Goal: Task Accomplishment & Management: Use online tool/utility

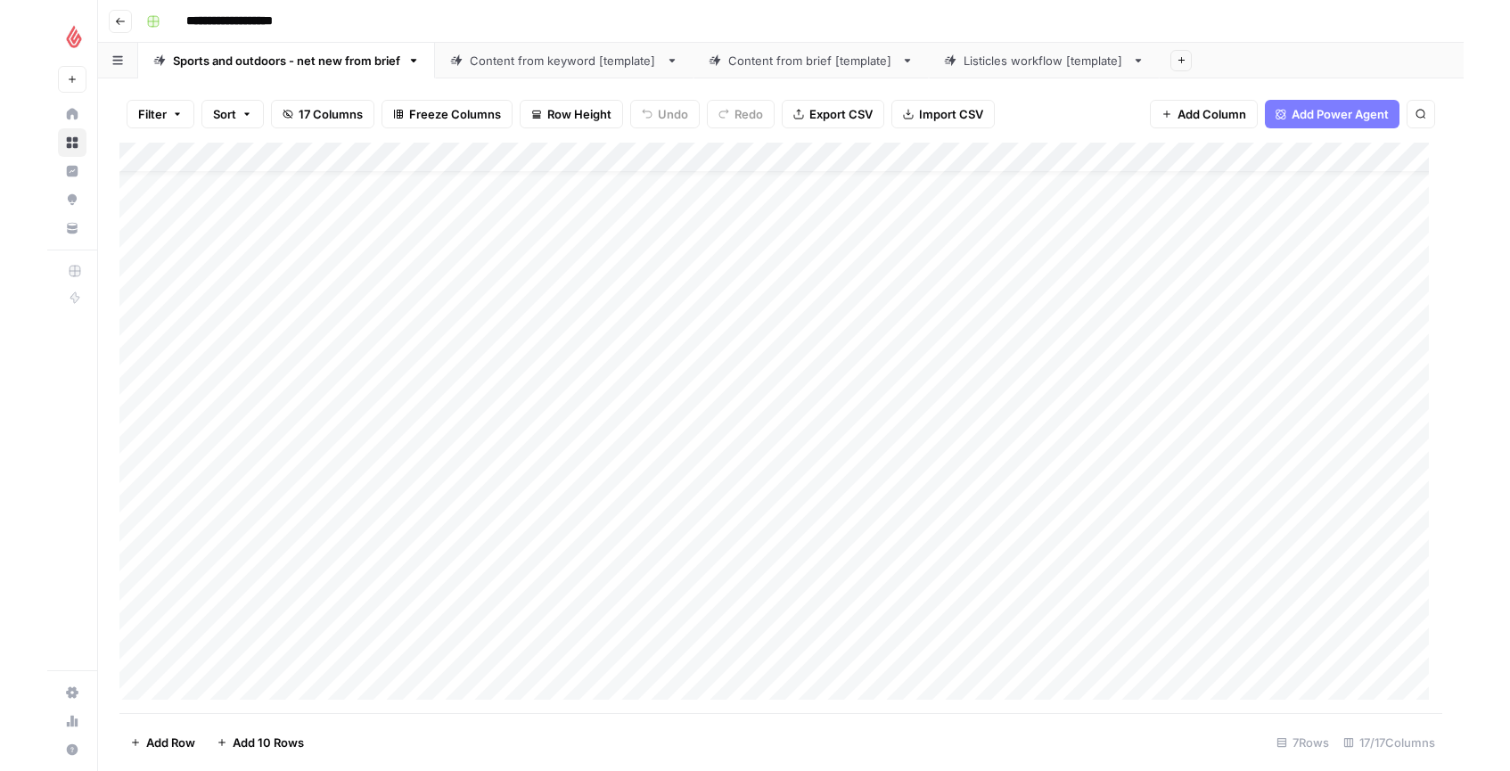
scroll to position [51, 0]
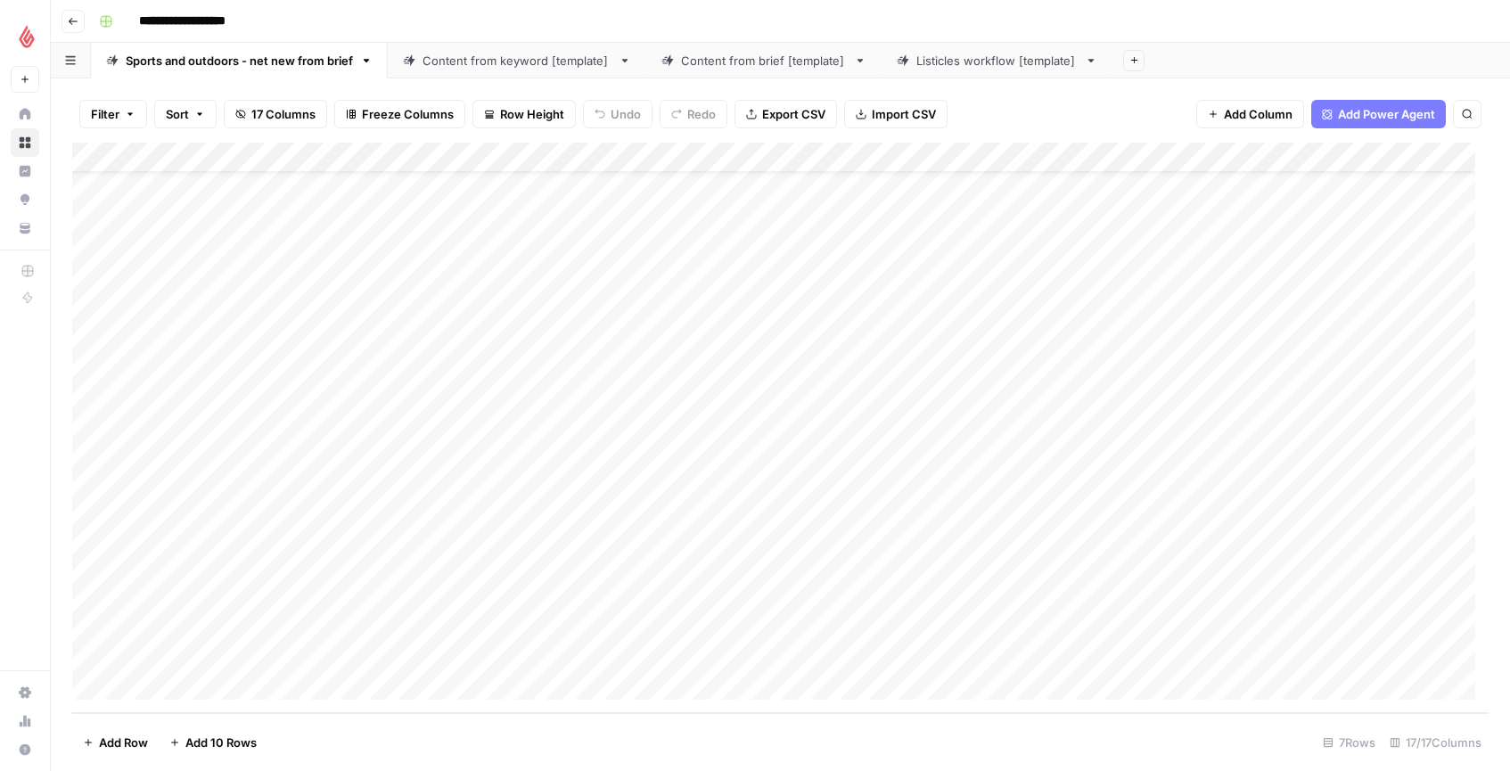
click at [241, 627] on div "Add Column" at bounding box center [780, 428] width 1416 height 570
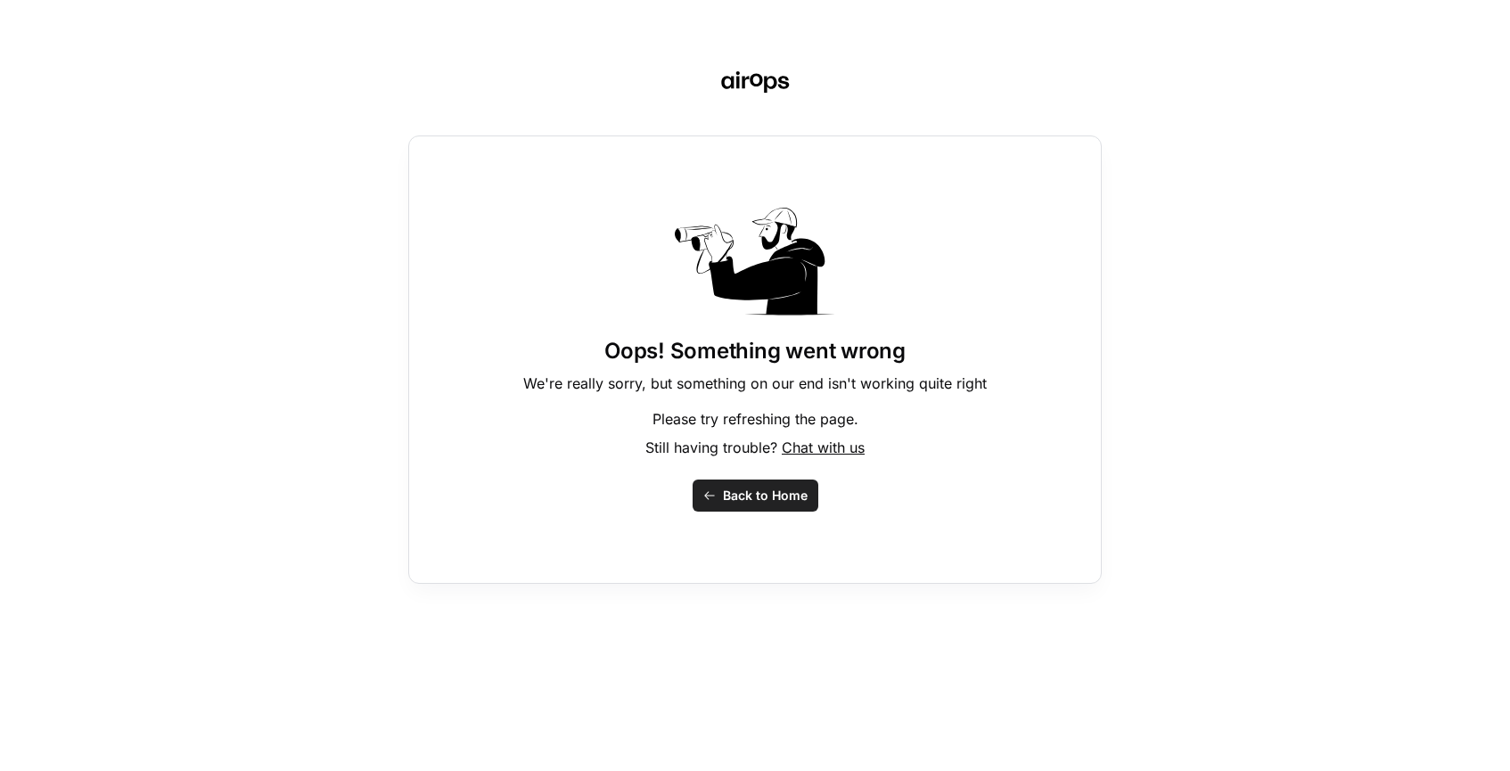
click at [158, 607] on div "Oops! Something went wrong We're really sorry, but something on our end isn't w…" at bounding box center [755, 385] width 1510 height 771
click at [780, 493] on span "Back to Home" at bounding box center [765, 496] width 85 height 18
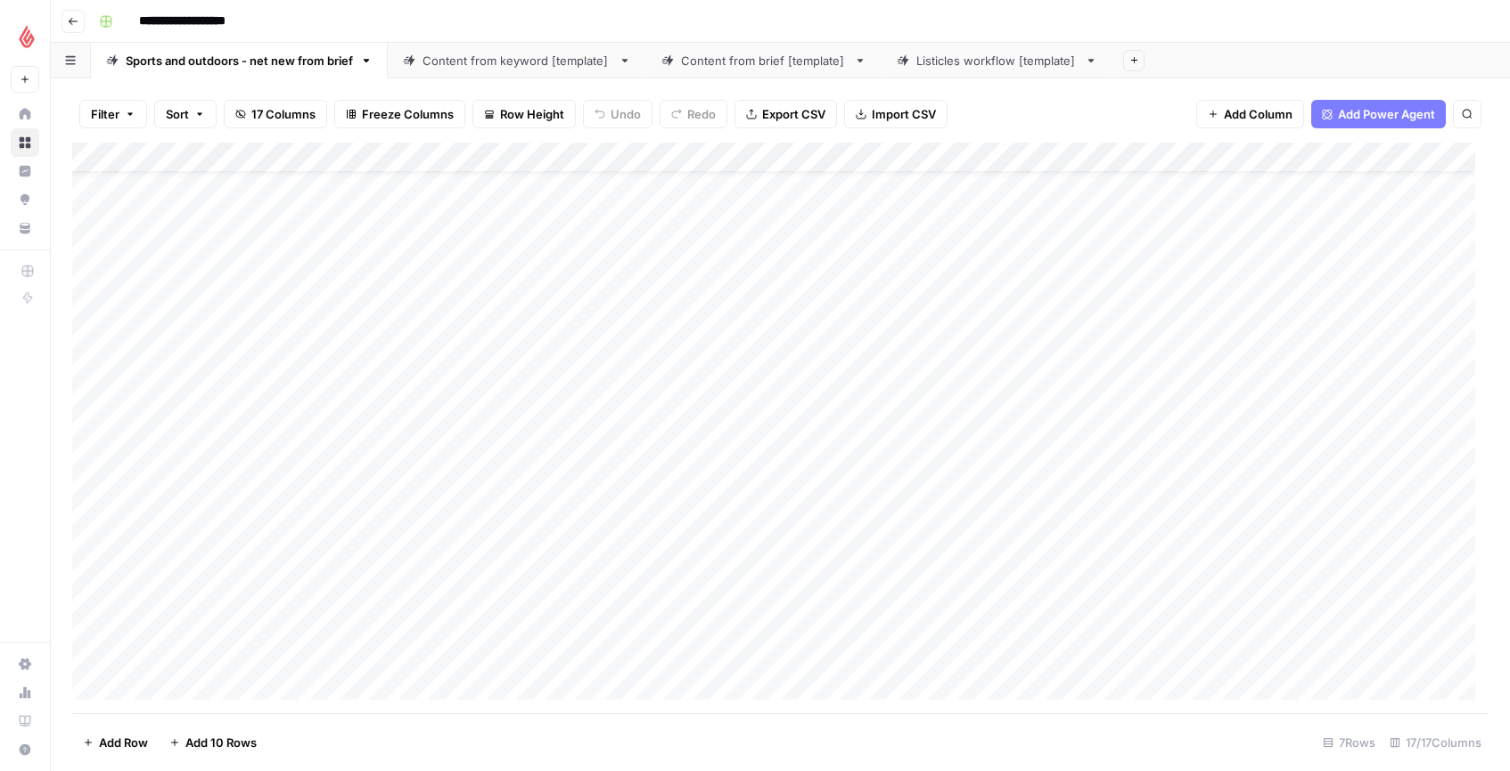
scroll to position [51, 0]
click at [213, 617] on div "Add Column" at bounding box center [780, 428] width 1416 height 570
click at [203, 614] on div at bounding box center [215, 630] width 163 height 81
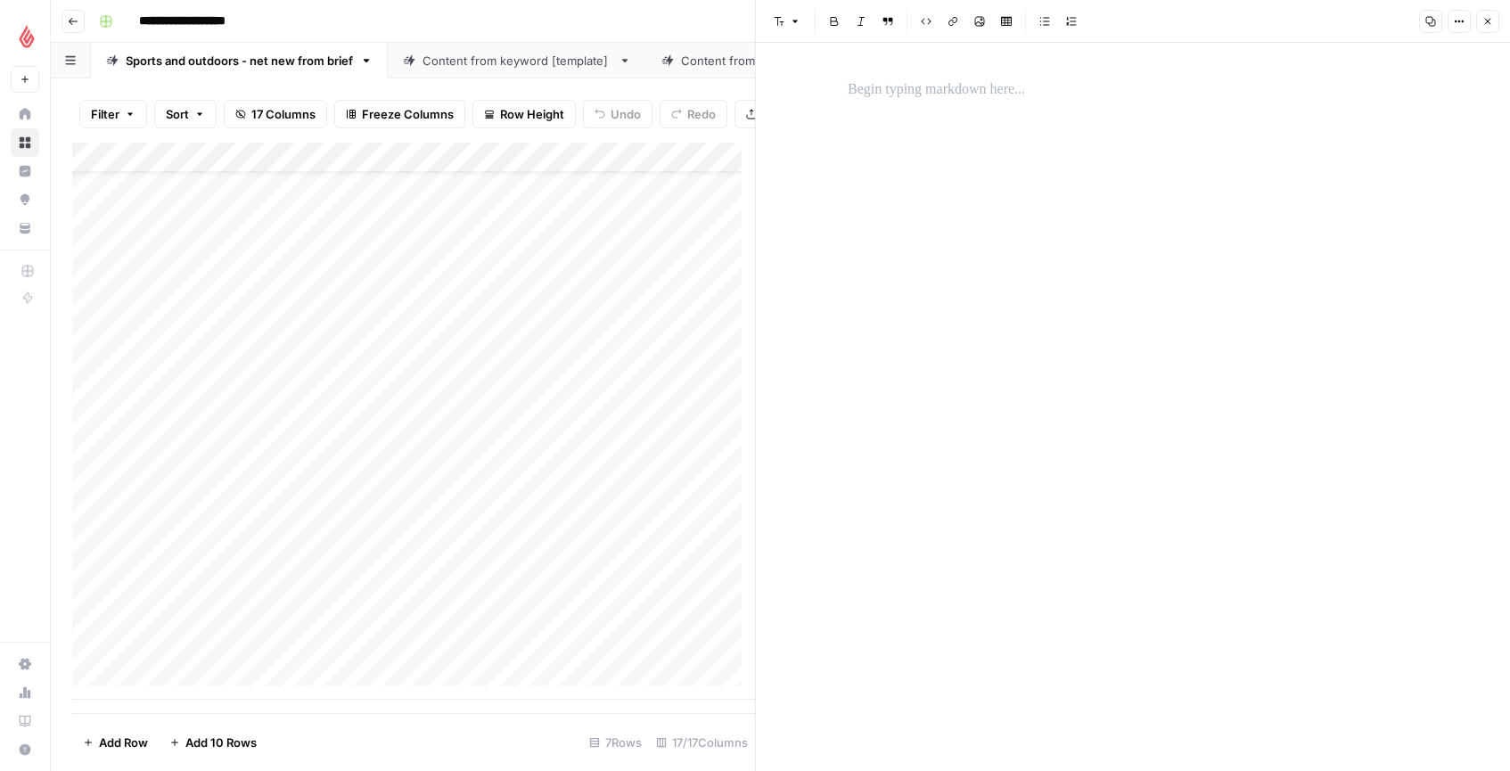
click at [1049, 271] on div at bounding box center [1133, 407] width 592 height 728
click at [1004, 105] on div at bounding box center [1133, 89] width 592 height 37
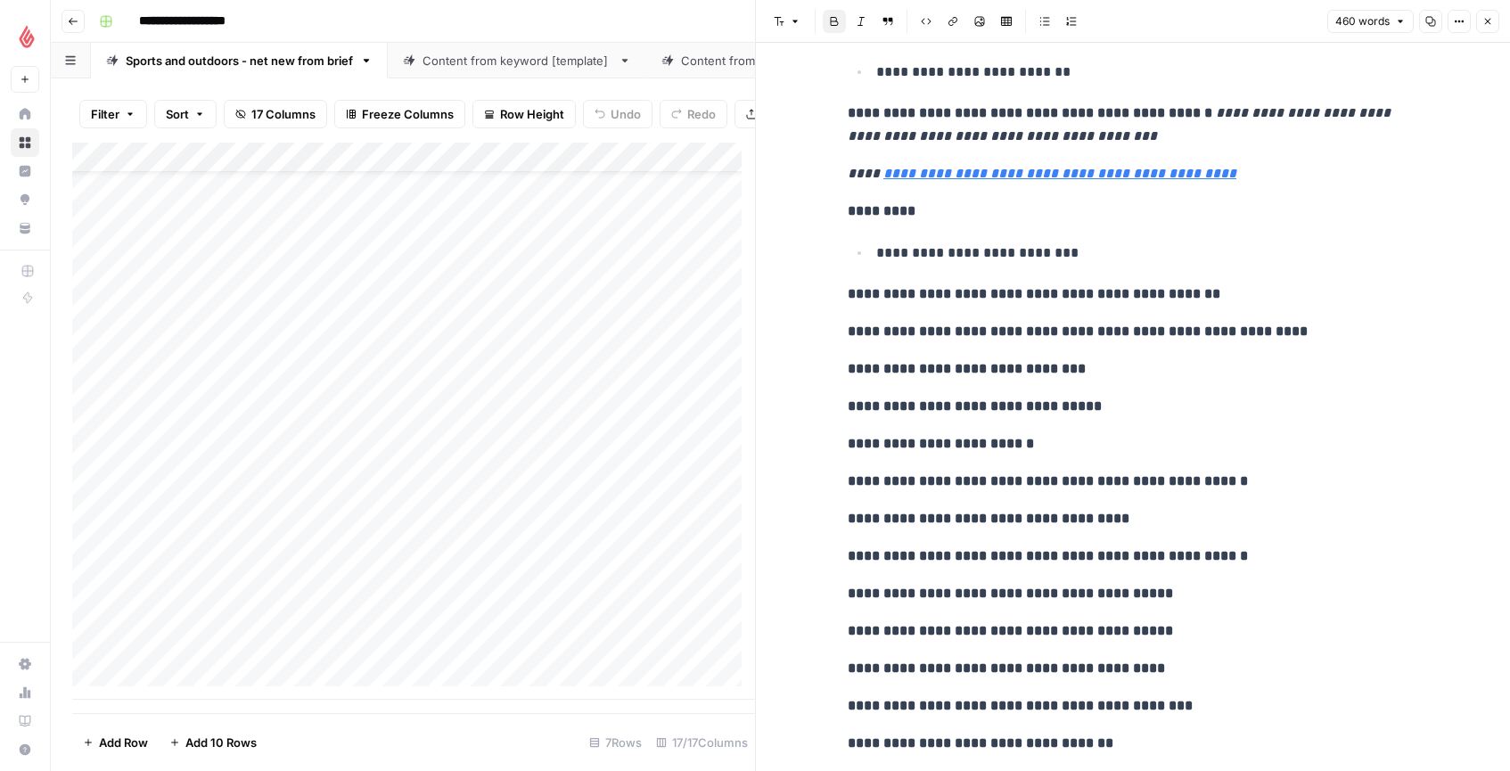
click at [364, 624] on div "Add Column" at bounding box center [413, 421] width 683 height 557
click at [375, 619] on div "Add Column" at bounding box center [413, 421] width 683 height 557
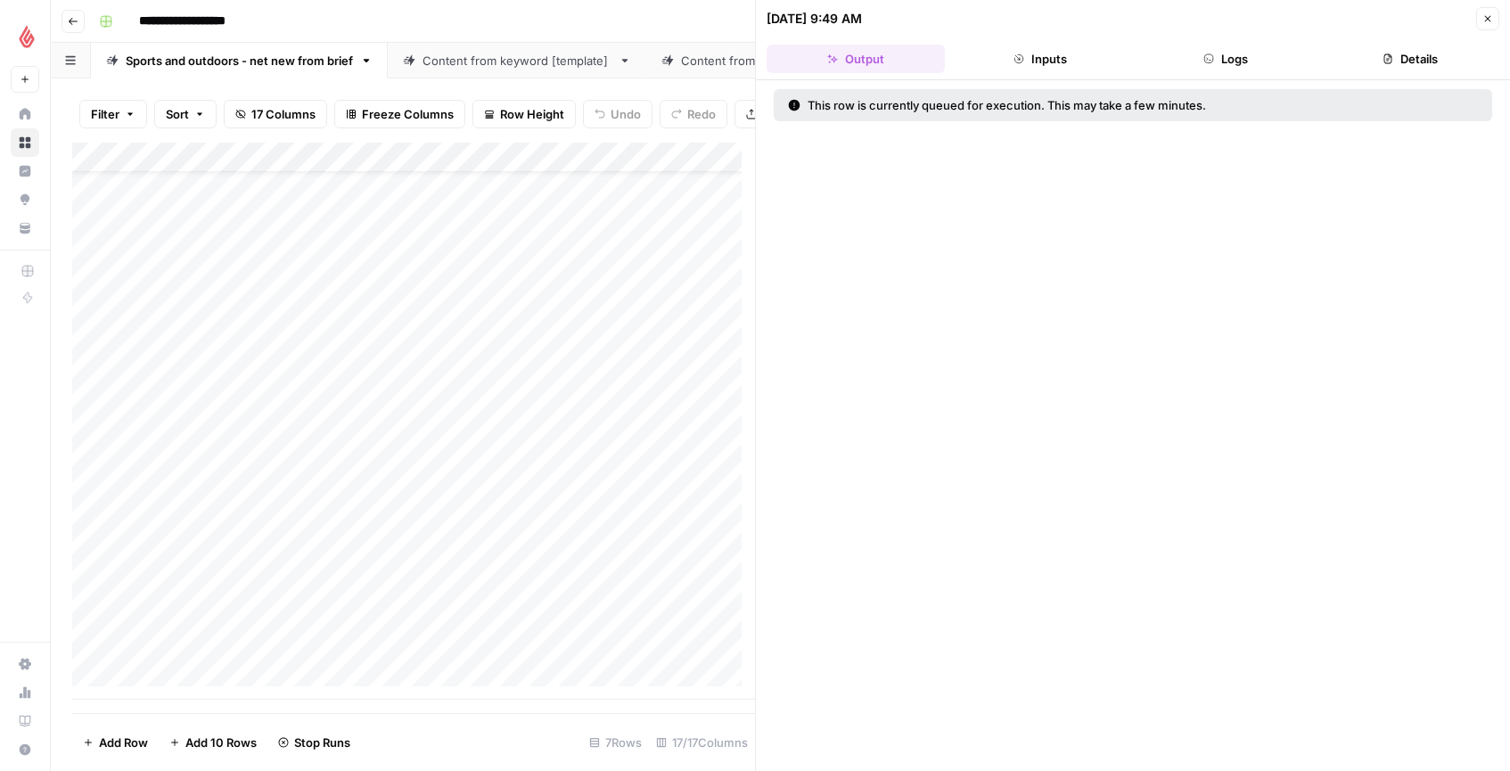
click at [1488, 13] on icon "button" at bounding box center [1487, 18] width 11 height 11
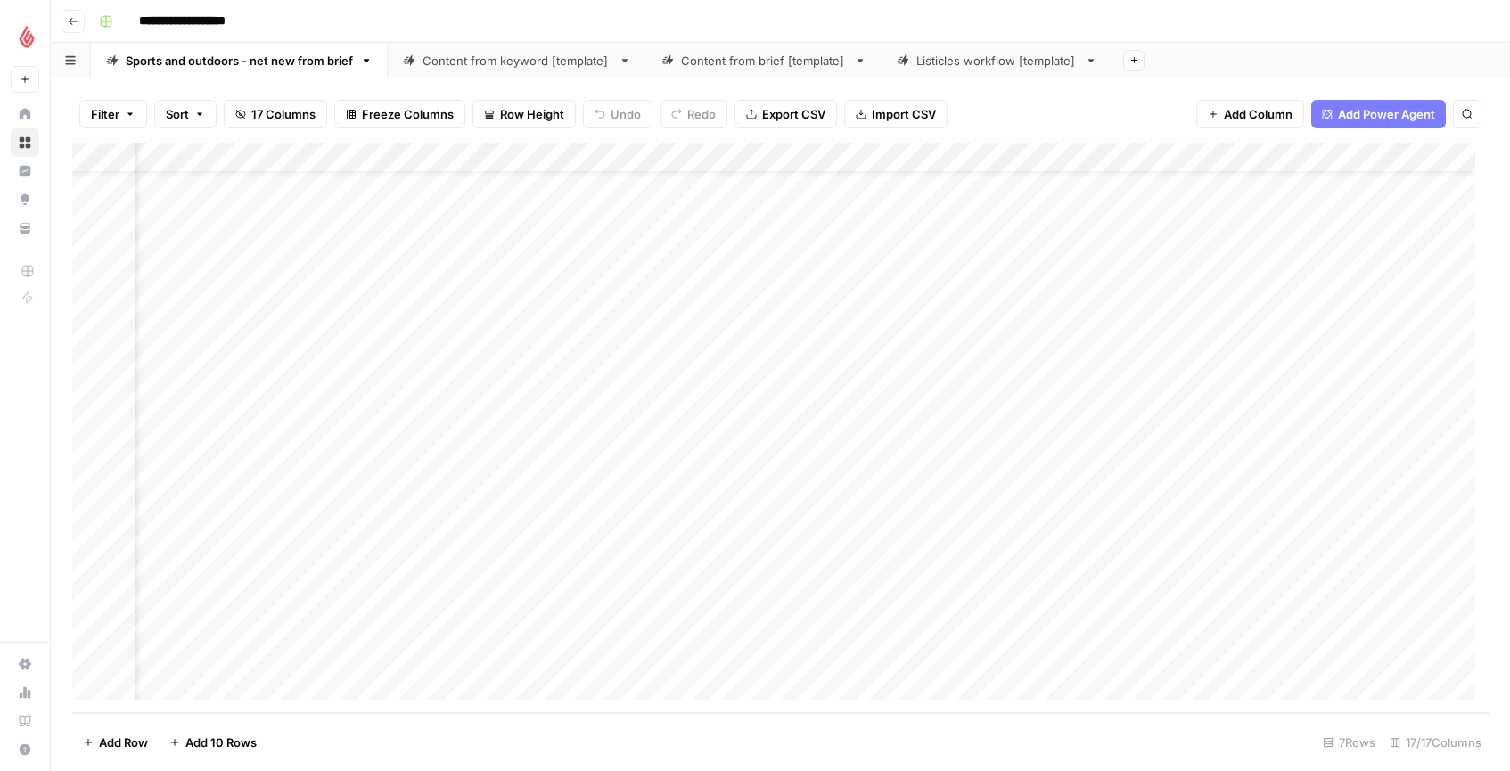
scroll to position [51, 472]
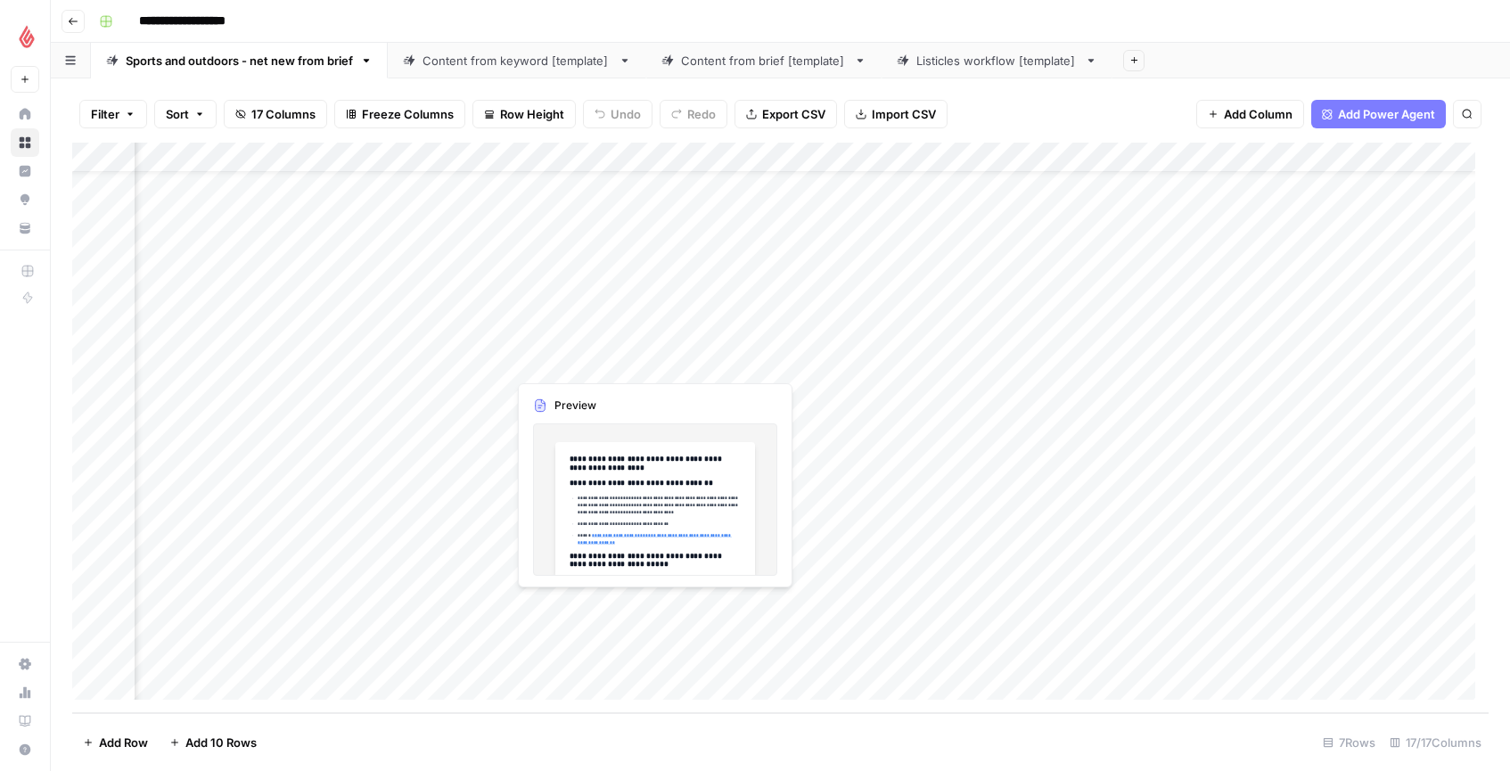
click at [553, 626] on div "Add Column" at bounding box center [780, 428] width 1416 height 570
click at [551, 627] on div "Add Column" at bounding box center [780, 428] width 1416 height 570
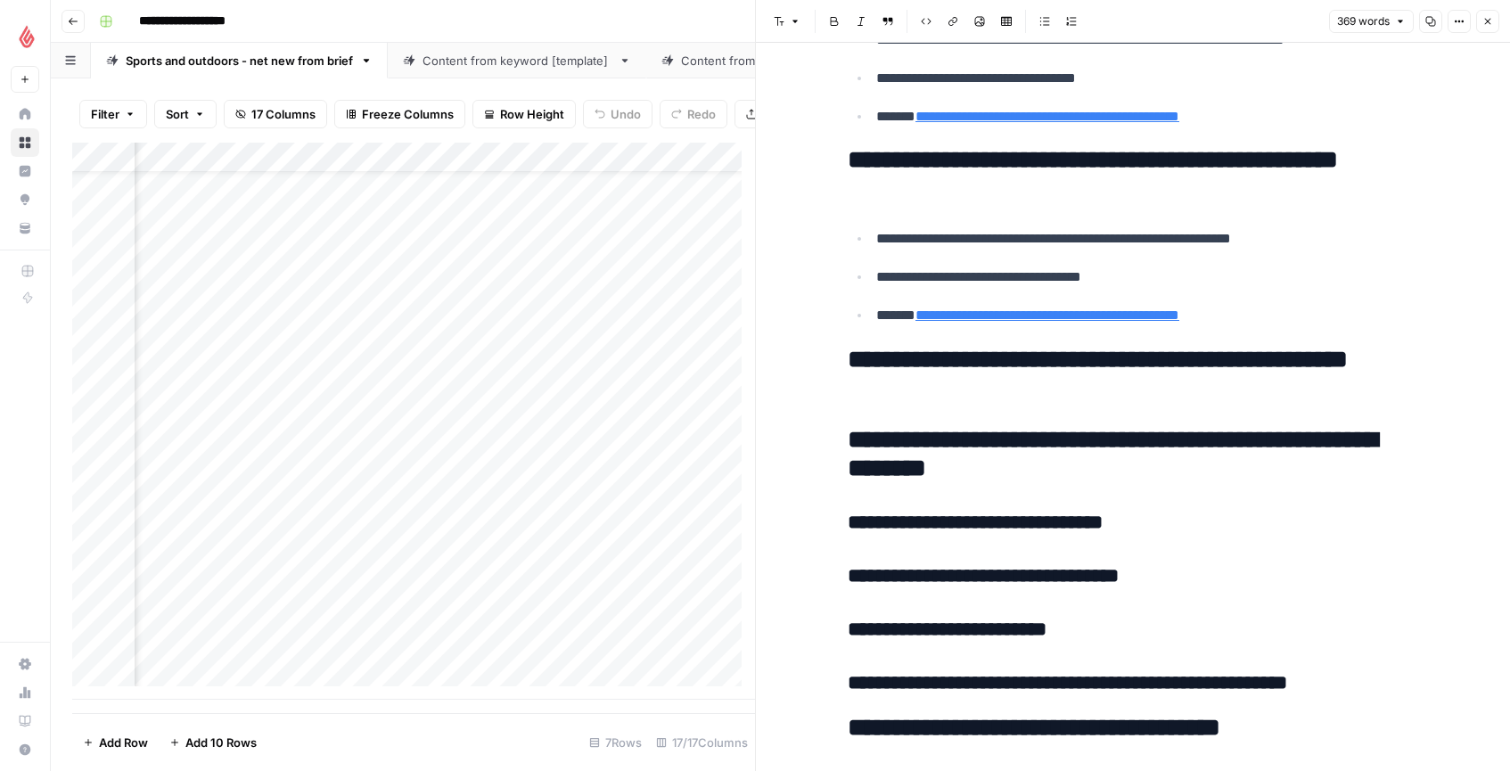
scroll to position [1270, 0]
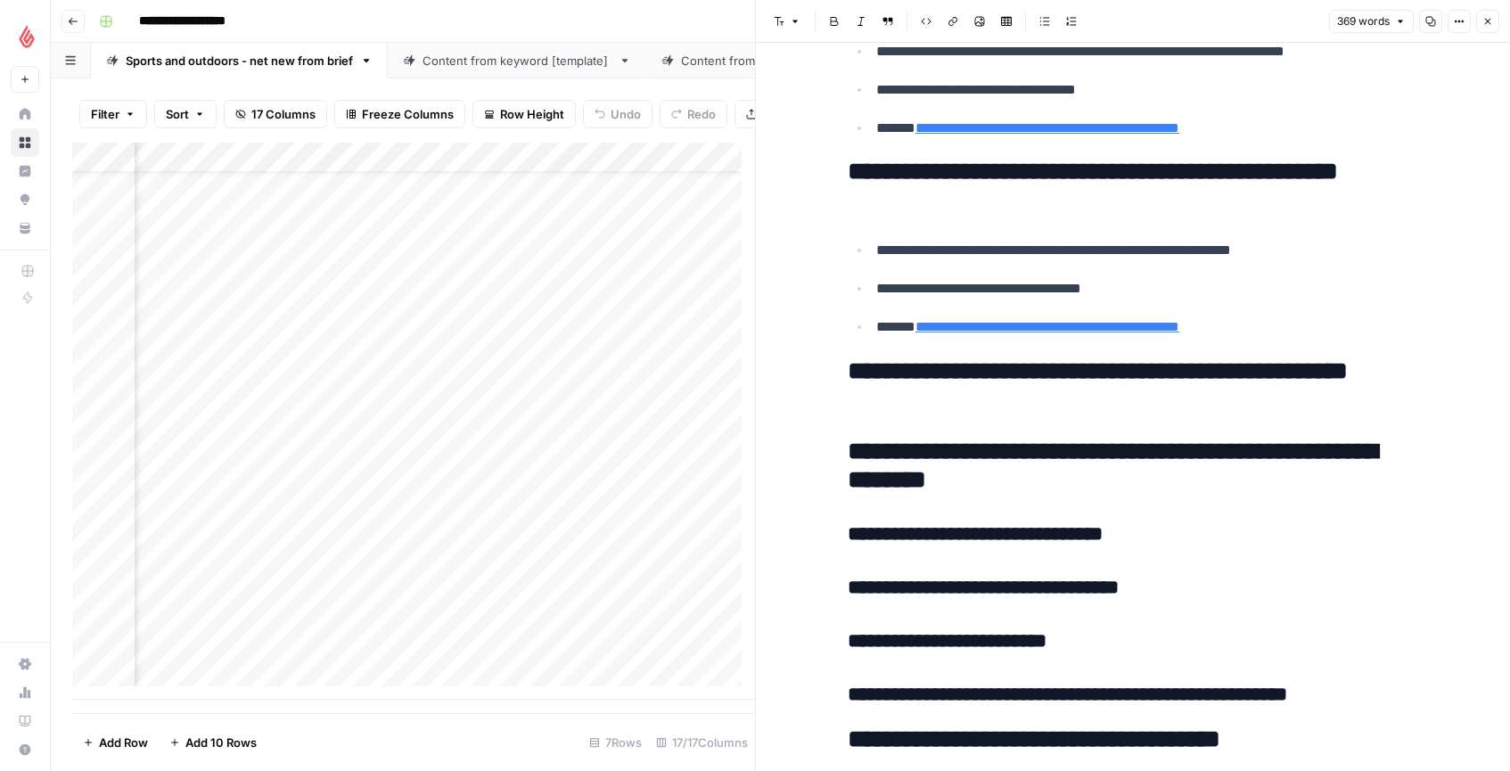
click at [1254, 332] on p "**********" at bounding box center [1147, 326] width 542 height 23
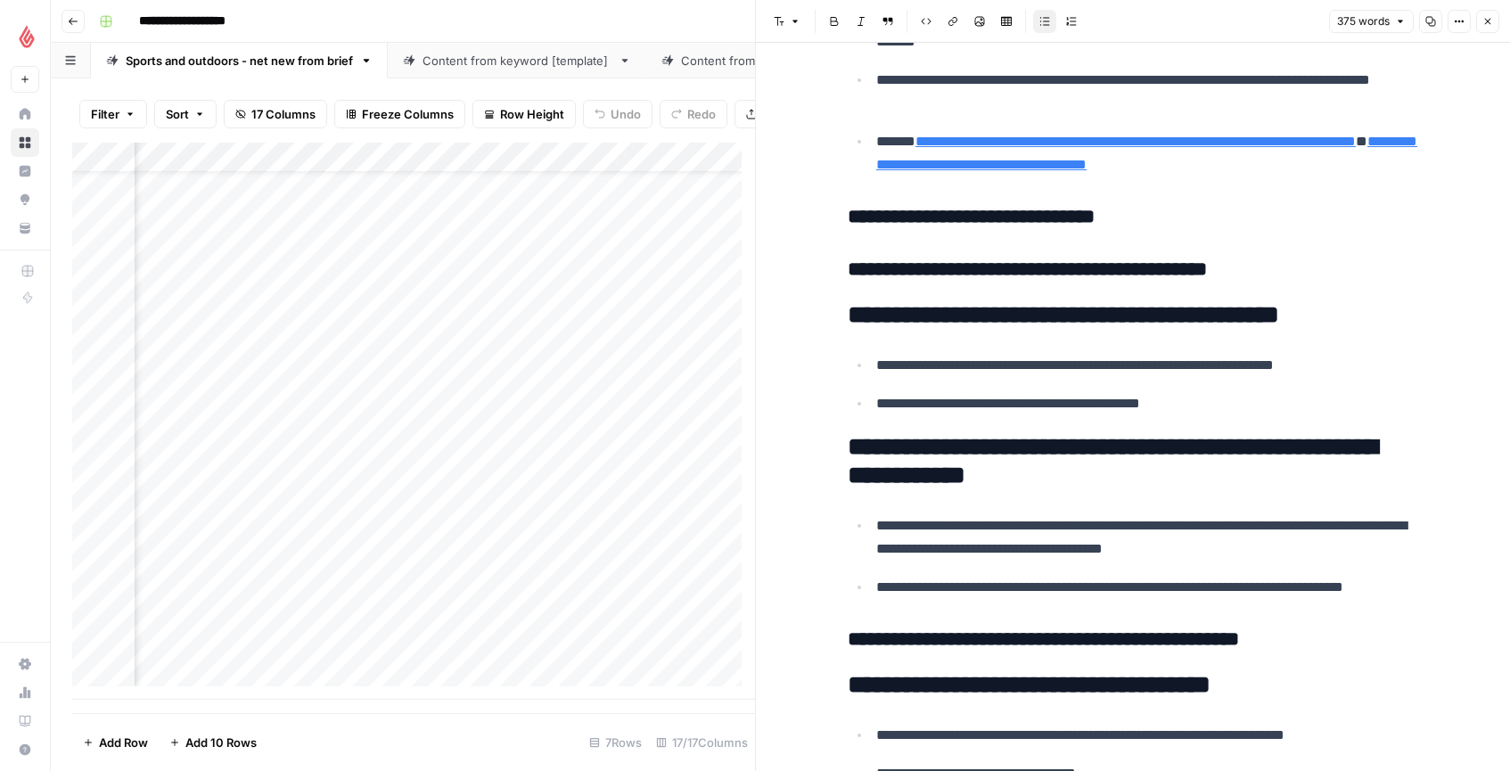
scroll to position [588, 0]
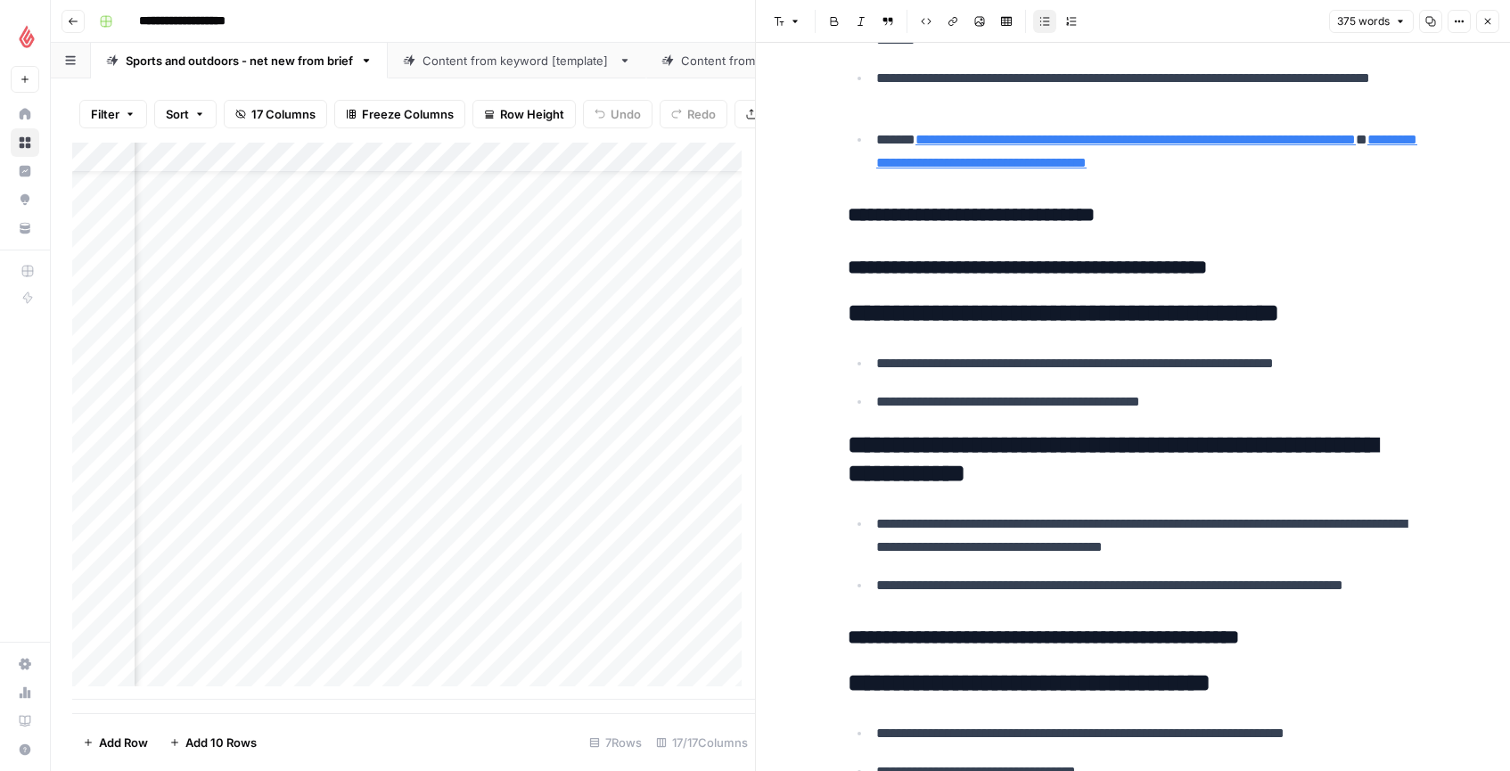
click at [1266, 402] on p "**********" at bounding box center [1147, 401] width 542 height 23
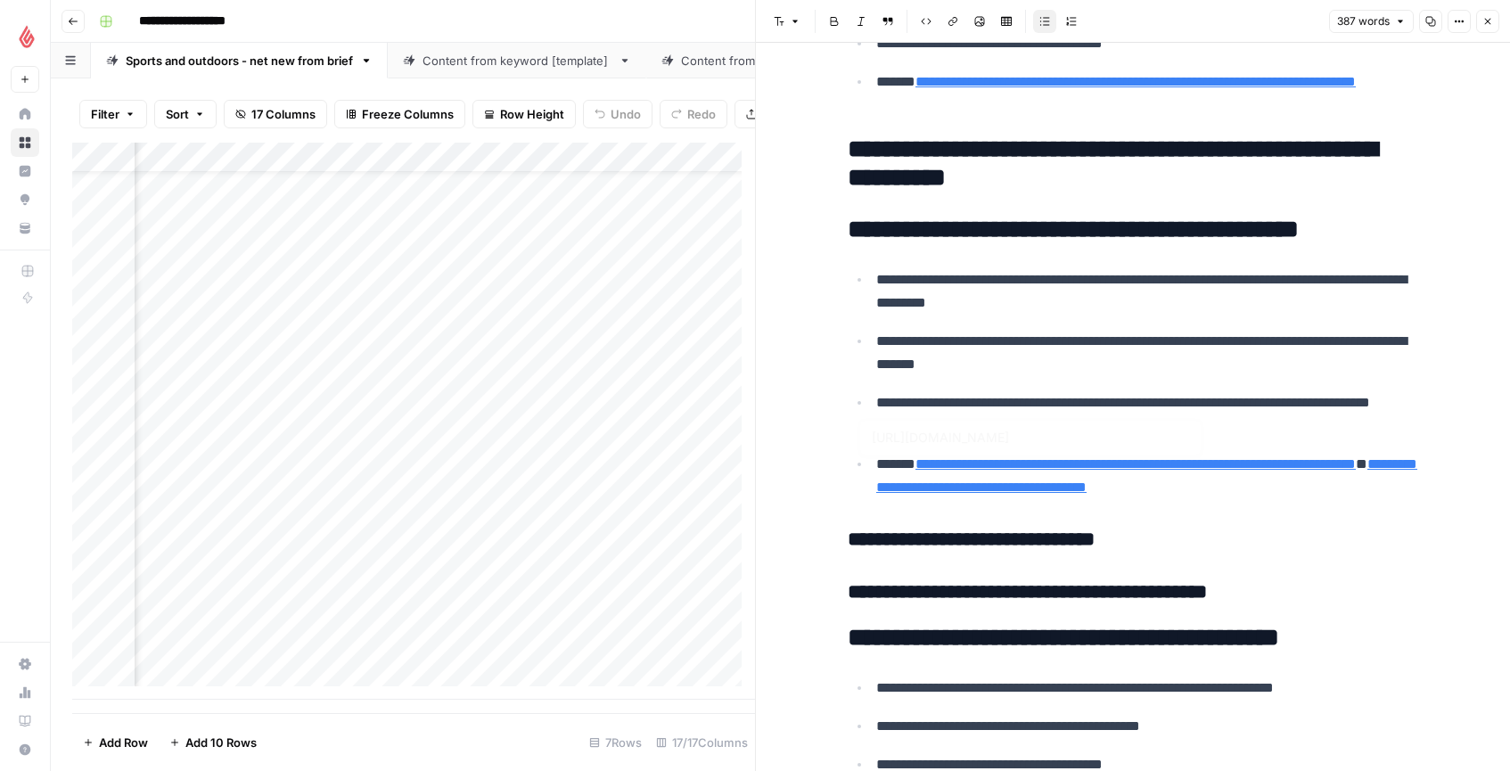
scroll to position [47, 472]
click at [1482, 20] on icon "button" at bounding box center [1487, 21] width 11 height 11
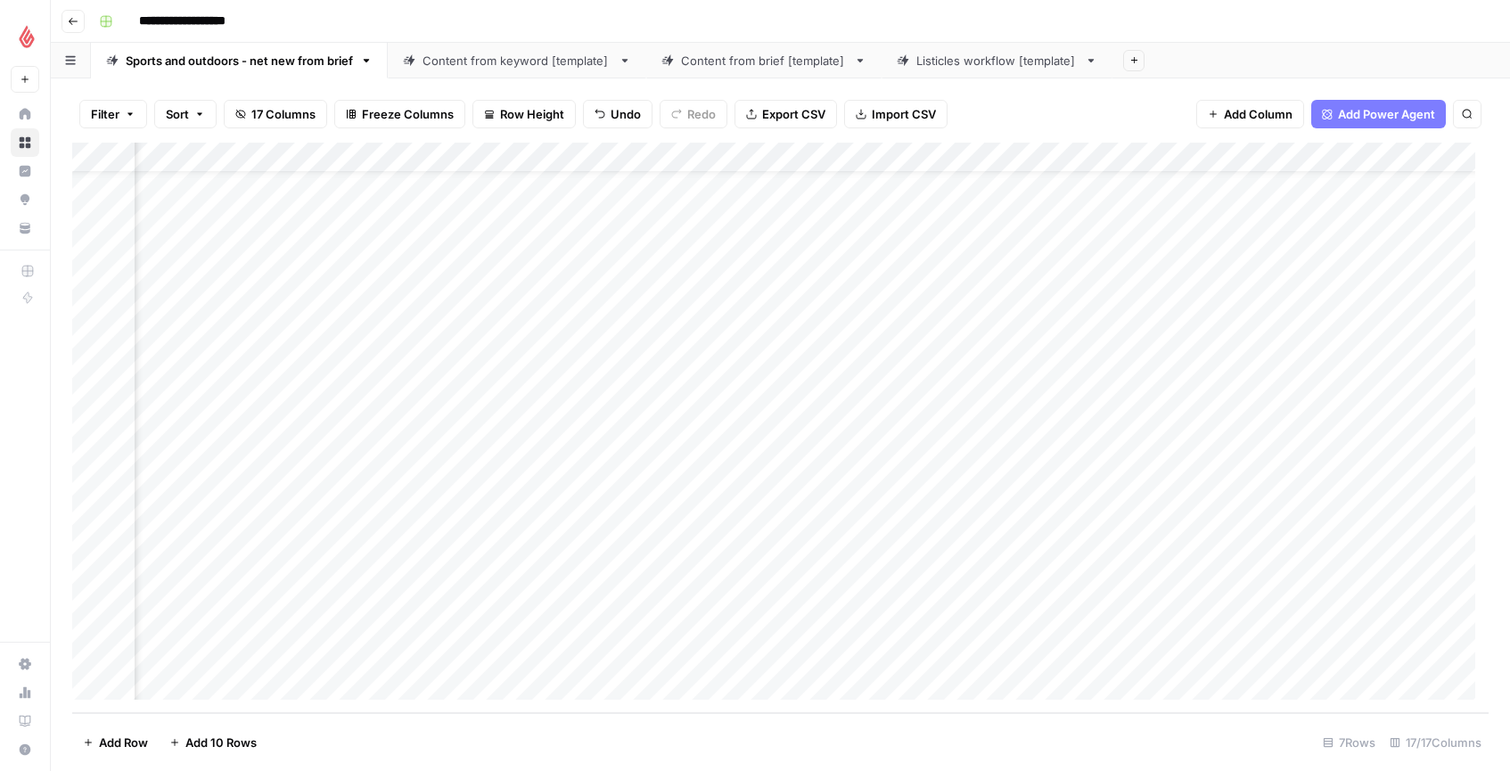
scroll to position [47, 1168]
click at [798, 610] on div "Add Column" at bounding box center [780, 428] width 1416 height 570
click at [832, 611] on div "Add Column" at bounding box center [780, 428] width 1416 height 570
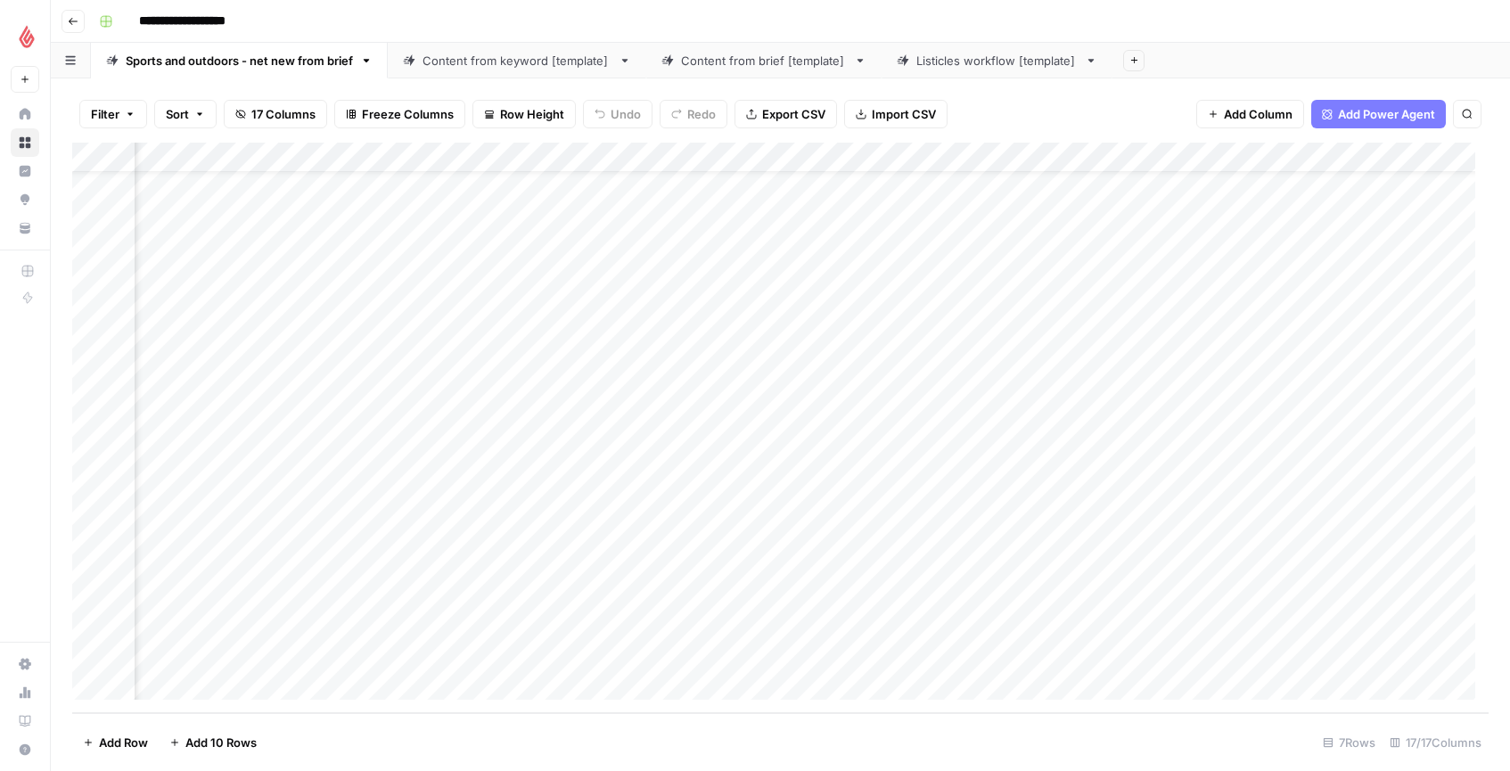
scroll to position [51, 1178]
click at [1283, 717] on span "Reload" at bounding box center [1274, 717] width 36 height 16
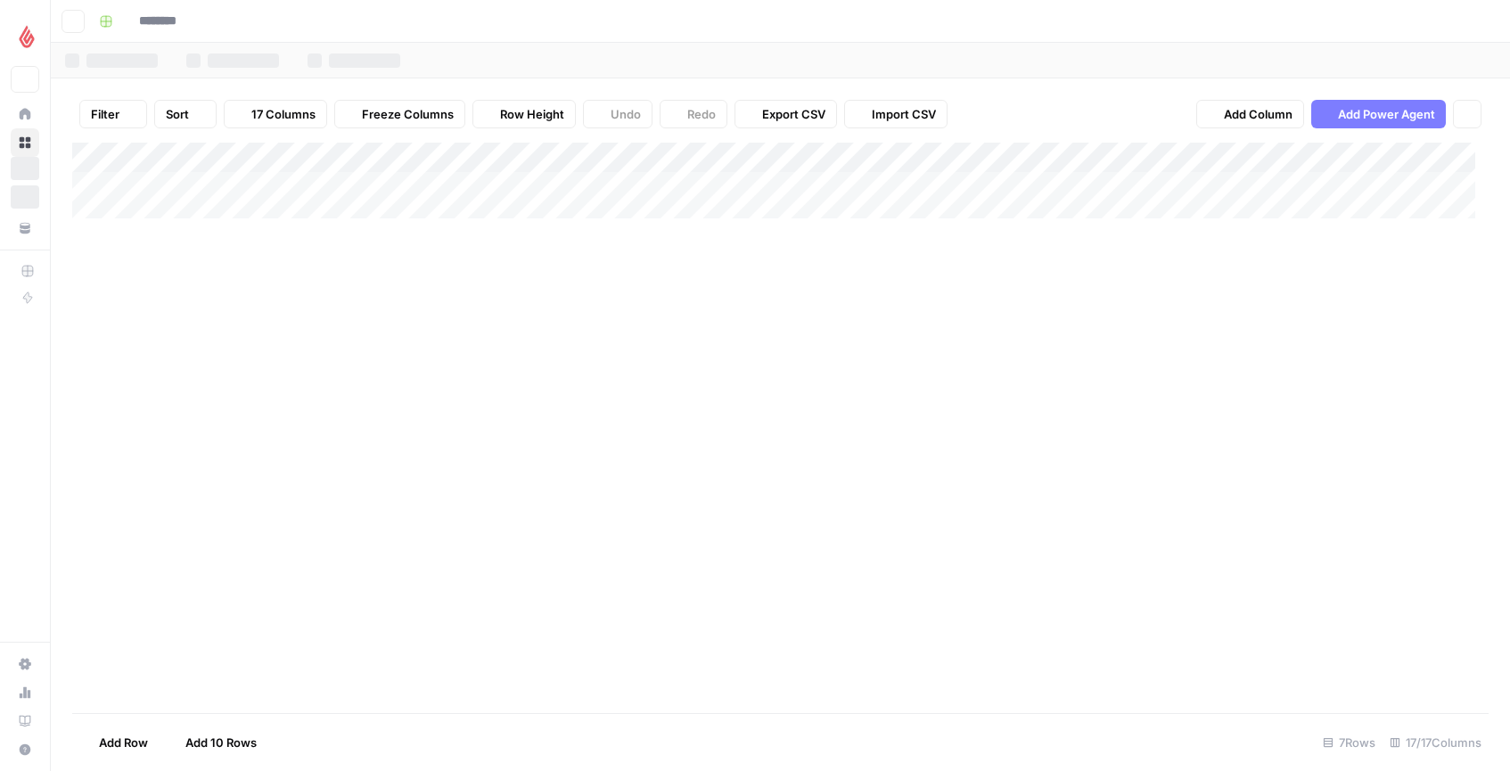
type input "**********"
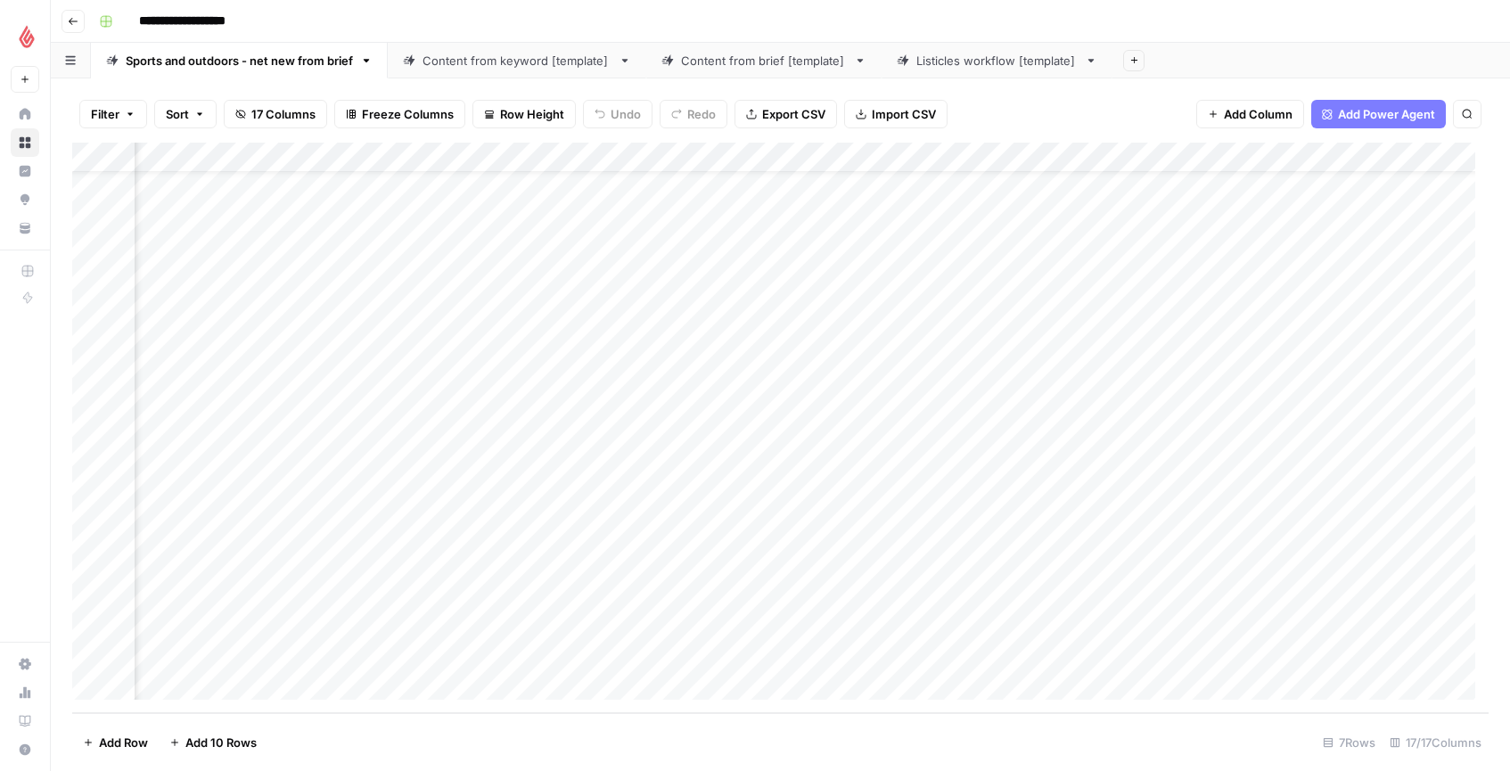
scroll to position [51, 1336]
